Goal: Task Accomplishment & Management: Use online tool/utility

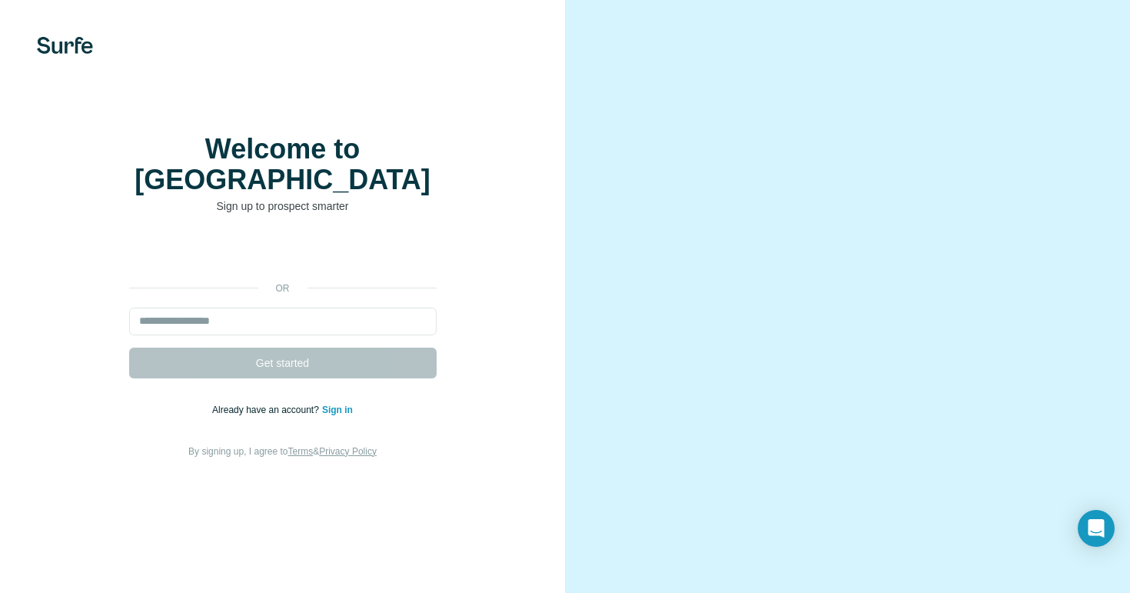
click at [338, 404] on link "Sign in" at bounding box center [337, 409] width 31 height 11
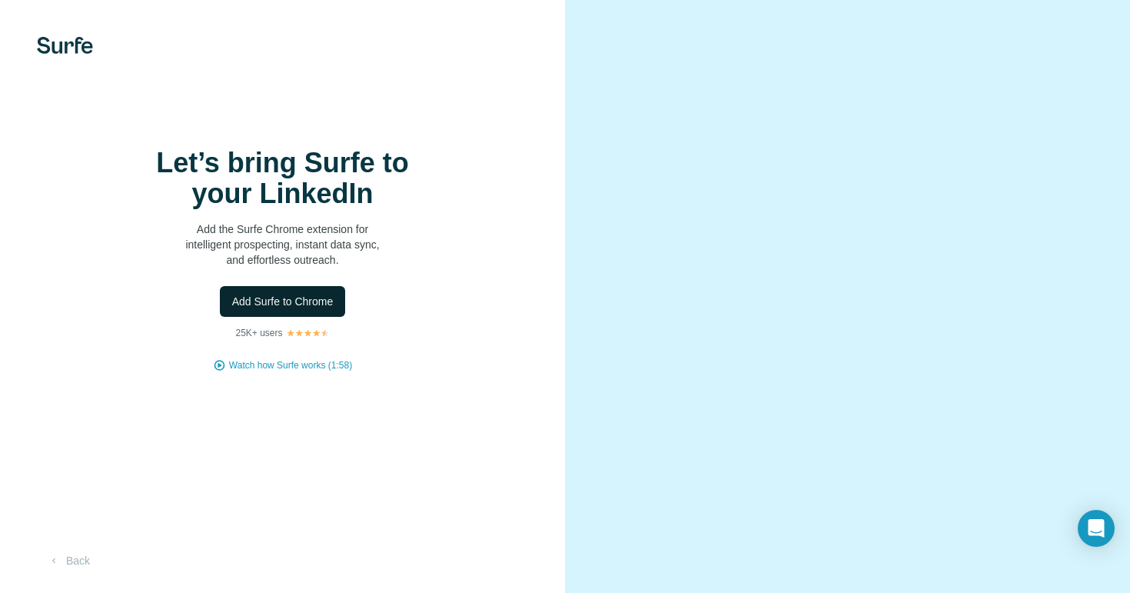
click at [311, 303] on span "Add Surfe to Chrome" at bounding box center [282, 301] width 101 height 15
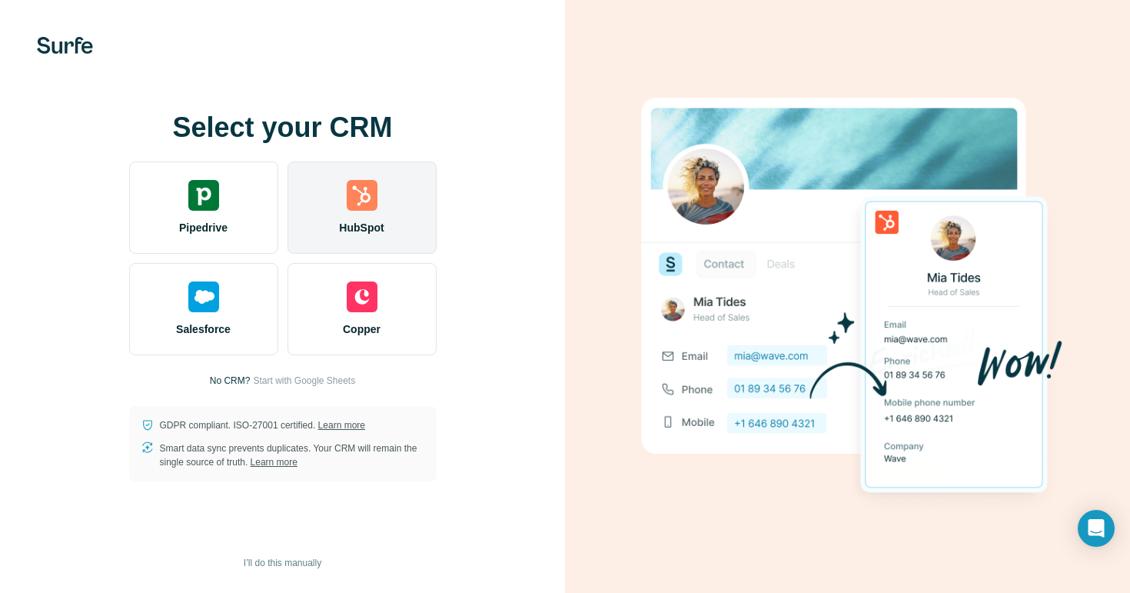
click at [391, 211] on div "HubSpot" at bounding box center [362, 207] width 149 height 92
click at [384, 209] on div "HubSpot" at bounding box center [362, 207] width 149 height 92
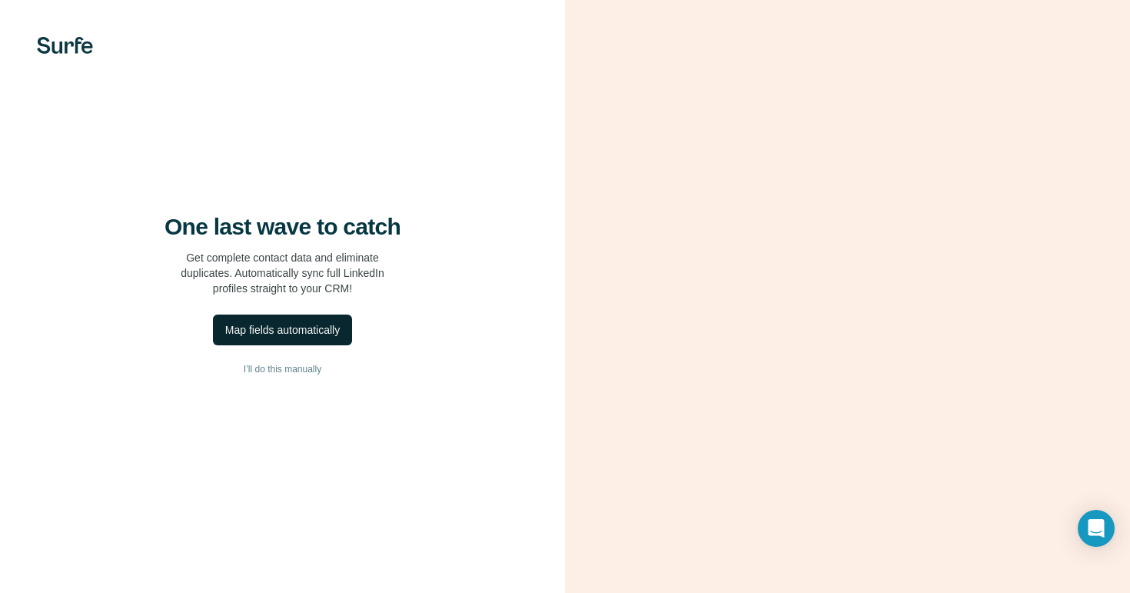
click at [294, 338] on div "Map fields automatically" at bounding box center [282, 329] width 115 height 15
